Goal: Communication & Community: Answer question/provide support

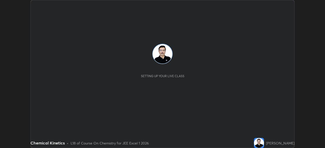
scroll to position [148, 324]
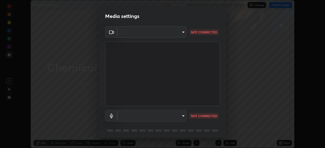
type input "100c0e0e409b1508d569c815e84311e0868d033d0fb9fb46bc53c870fbf18875"
type input "default"
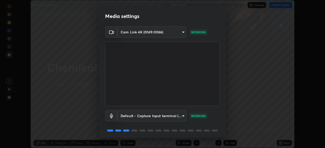
scroll to position [18, 0]
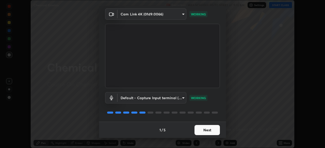
click at [199, 129] on button "Next" at bounding box center [206, 130] width 25 height 10
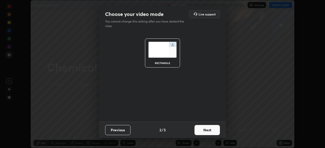
scroll to position [0, 0]
click at [206, 130] on button "Next" at bounding box center [206, 130] width 25 height 10
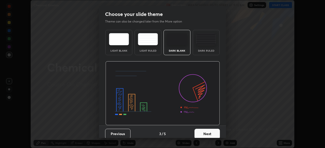
click at [205, 129] on button "Next" at bounding box center [206, 134] width 25 height 10
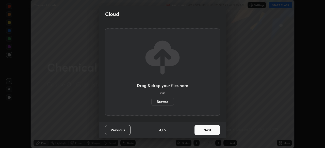
click at [205, 132] on button "Next" at bounding box center [206, 130] width 25 height 10
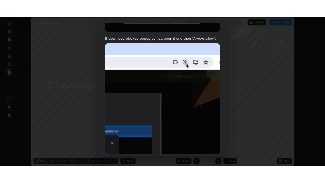
scroll to position [122, 0]
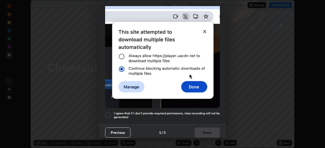
click at [111, 112] on div at bounding box center [108, 115] width 6 height 6
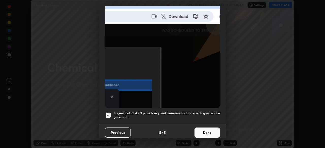
click at [197, 129] on button "Done" at bounding box center [206, 133] width 25 height 10
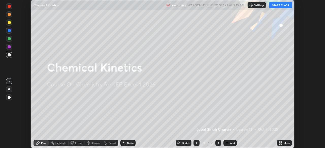
click at [281, 142] on icon at bounding box center [281, 142] width 1 height 1
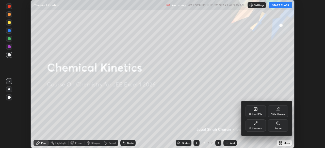
click at [250, 128] on div "Full screen" at bounding box center [255, 129] width 13 height 3
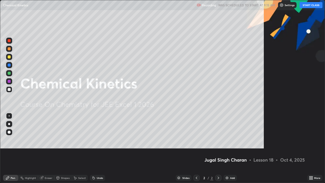
scroll to position [183, 325]
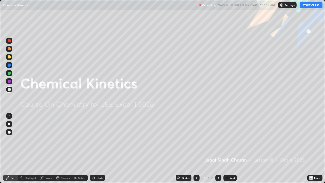
click at [317, 6] on button "START CLASS" at bounding box center [310, 5] width 23 height 6
click at [229, 148] on div "Add" at bounding box center [229, 178] width 13 height 6
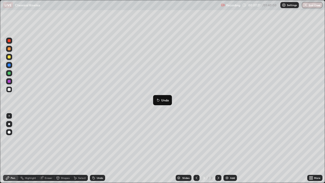
click at [156, 98] on button "Undo" at bounding box center [162, 100] width 15 height 6
click at [230, 148] on div "Add" at bounding box center [232, 177] width 5 height 3
click at [229, 148] on div "Add" at bounding box center [229, 178] width 13 height 6
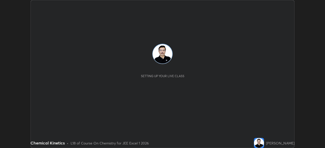
scroll to position [148, 324]
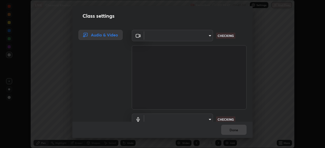
type input "100c0e0e409b1508d569c815e84311e0868d033d0fb9fb46bc53c870fbf18875"
type input "default"
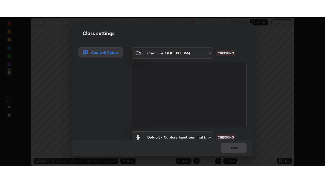
scroll to position [23, 0]
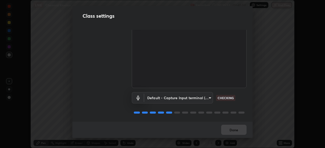
click at [160, 119] on div "Default - Capture Input terminal (Digital Array MIC) (2207:0019) default CHECKI…" at bounding box center [189, 105] width 115 height 34
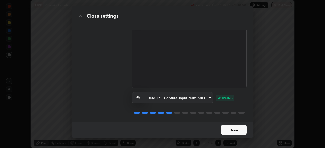
click at [225, 127] on button "Done" at bounding box center [233, 130] width 25 height 10
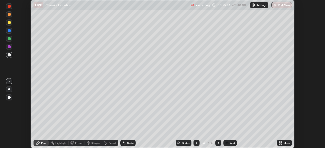
click at [230, 146] on div "Add" at bounding box center [229, 143] width 13 height 6
click at [231, 144] on div "Add" at bounding box center [232, 143] width 5 height 3
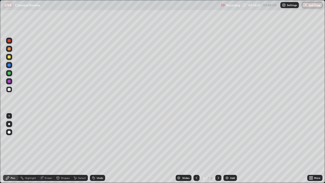
click at [47, 148] on div "Eraser" at bounding box center [49, 177] width 8 height 3
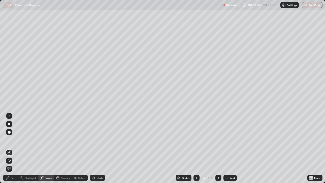
click at [15, 148] on div "Pen" at bounding box center [13, 177] width 5 height 3
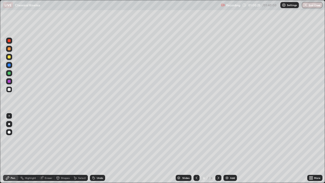
click at [47, 148] on div "Eraser" at bounding box center [49, 177] width 8 height 3
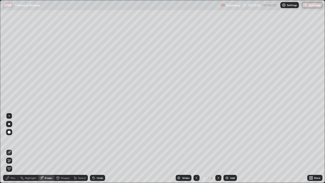
click at [228, 148] on img at bounding box center [227, 178] width 4 height 4
click at [14, 148] on div "Pen" at bounding box center [13, 177] width 5 height 3
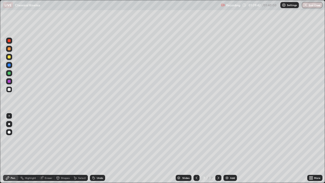
click at [230, 148] on div "Add" at bounding box center [229, 178] width 13 height 6
click at [196, 148] on icon at bounding box center [196, 178] width 4 height 4
click at [217, 148] on icon at bounding box center [218, 178] width 4 height 4
click at [194, 148] on div at bounding box center [196, 178] width 6 height 6
click at [218, 148] on icon at bounding box center [218, 177] width 2 height 3
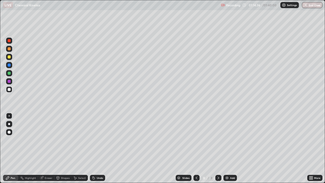
click at [195, 148] on icon at bounding box center [196, 178] width 4 height 4
click at [217, 148] on icon at bounding box center [218, 178] width 4 height 4
click at [196, 148] on icon at bounding box center [196, 178] width 4 height 4
click at [230, 148] on div "Add" at bounding box center [232, 177] width 5 height 3
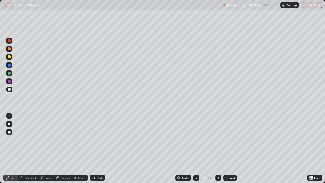
click at [196, 148] on icon at bounding box center [196, 178] width 4 height 4
click at [217, 148] on icon at bounding box center [218, 178] width 4 height 4
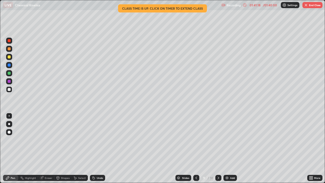
click at [309, 7] on button "End Class" at bounding box center [312, 5] width 20 height 6
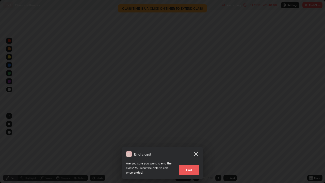
click at [194, 148] on button "End" at bounding box center [189, 169] width 20 height 10
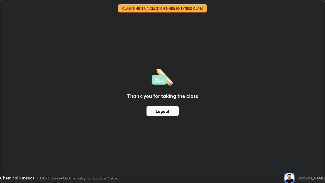
click at [166, 114] on button "Logout" at bounding box center [162, 111] width 32 height 10
click at [151, 120] on div "Thank you for taking the class Logout" at bounding box center [162, 91] width 324 height 182
click at [151, 112] on button "Logout" at bounding box center [162, 111] width 32 height 10
click at [154, 111] on button "Logout" at bounding box center [162, 111] width 32 height 10
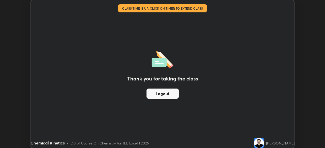
scroll to position [25220, 25044]
